Goal: Obtain resource: Download file/media

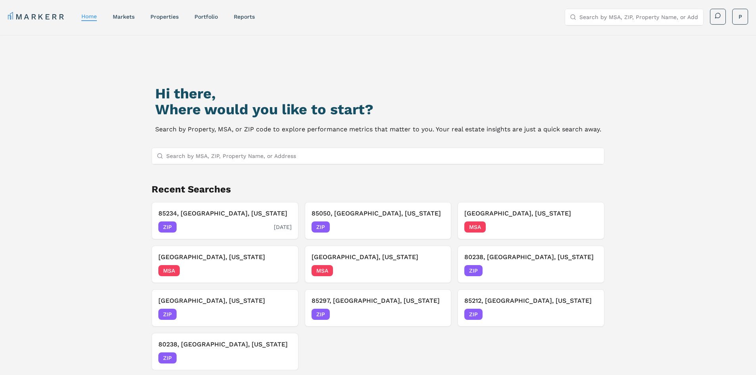
click at [171, 212] on h3 "85234, [GEOGRAPHIC_DATA], [US_STATE]" at bounding box center [224, 214] width 133 height 10
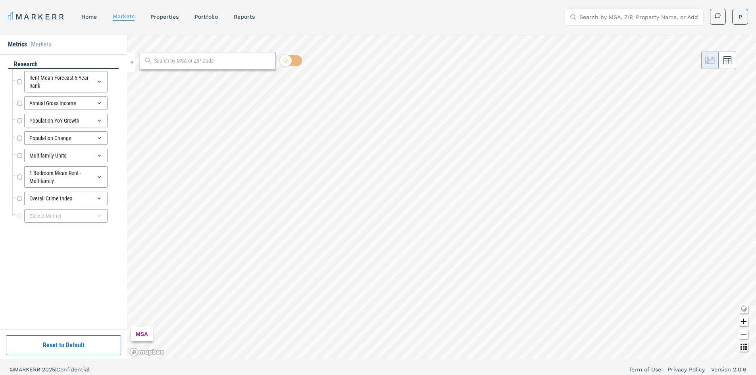
radio input "true"
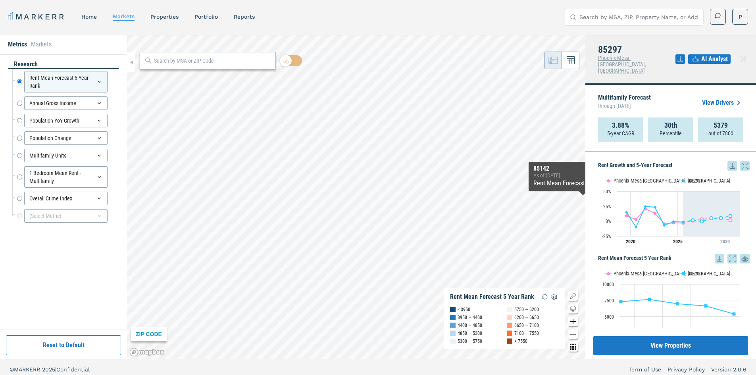
click at [716, 98] on link "View Drivers" at bounding box center [722, 103] width 41 height 10
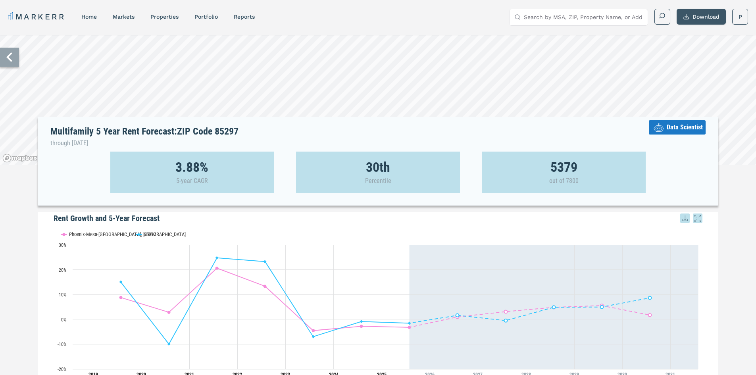
click at [697, 15] on button "Download" at bounding box center [701, 17] width 49 height 16
click at [687, 69] on div "Download as XLS" at bounding box center [692, 71] width 46 height 8
